Goal: Go to known website: Access a specific website the user already knows

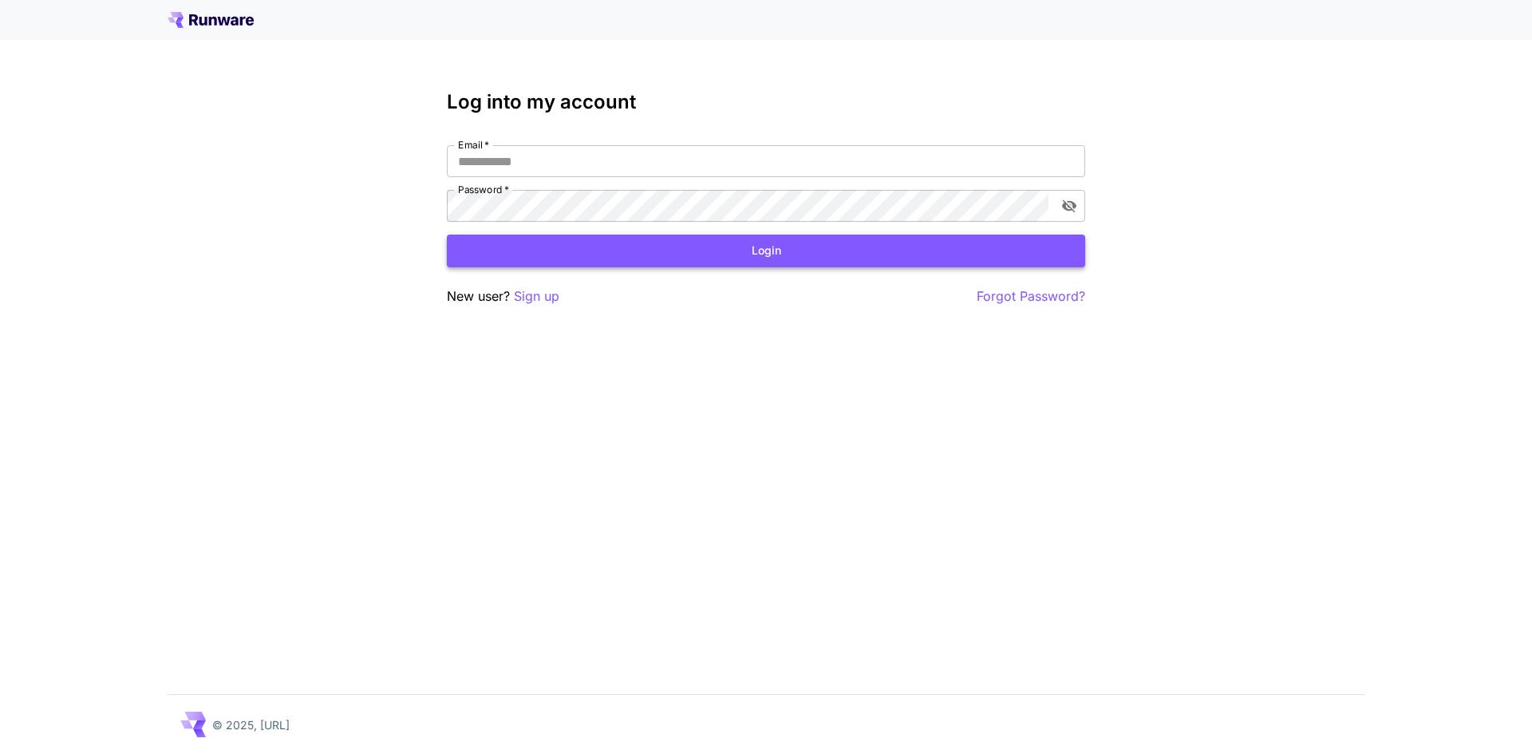
type input "**********"
click at [646, 245] on button "Login" at bounding box center [766, 251] width 639 height 33
